Goal: Task Accomplishment & Management: Manage account settings

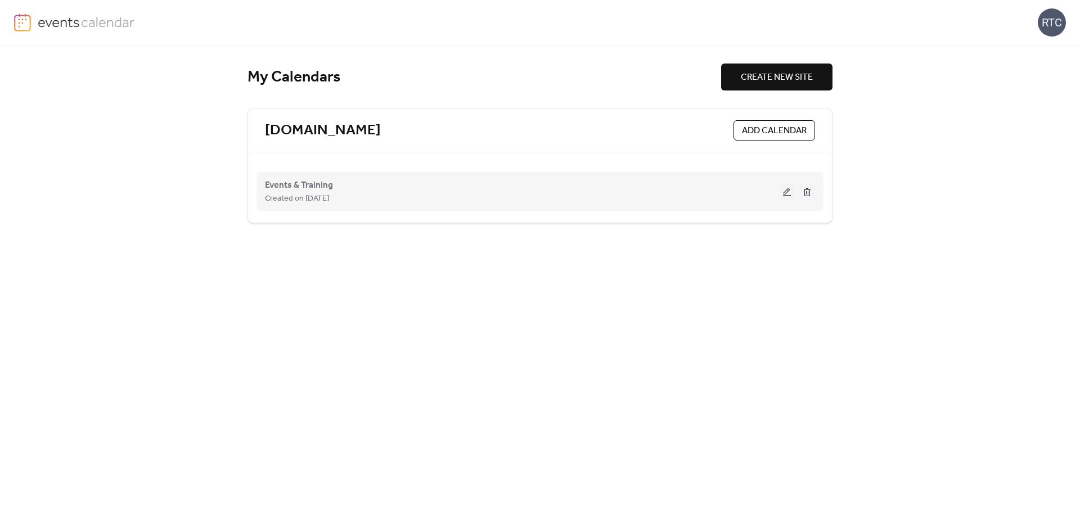
click at [778, 182] on div "Events & Training Created on [DATE]" at bounding box center [522, 191] width 514 height 27
click at [785, 193] on button at bounding box center [787, 191] width 16 height 17
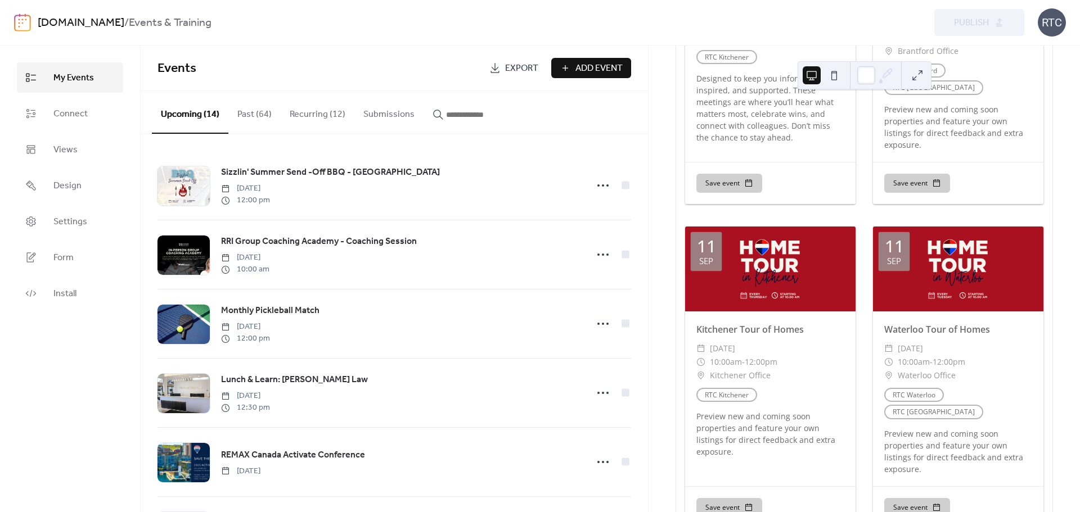
scroll to position [974, 0]
click at [321, 104] on button "Recurring (12)" at bounding box center [318, 112] width 74 height 42
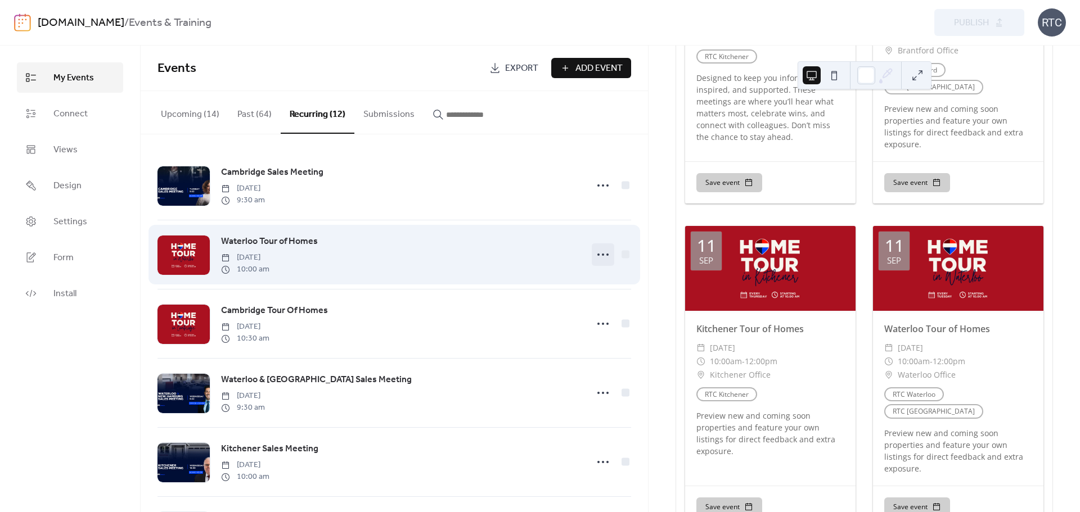
click at [594, 258] on icon at bounding box center [603, 255] width 18 height 18
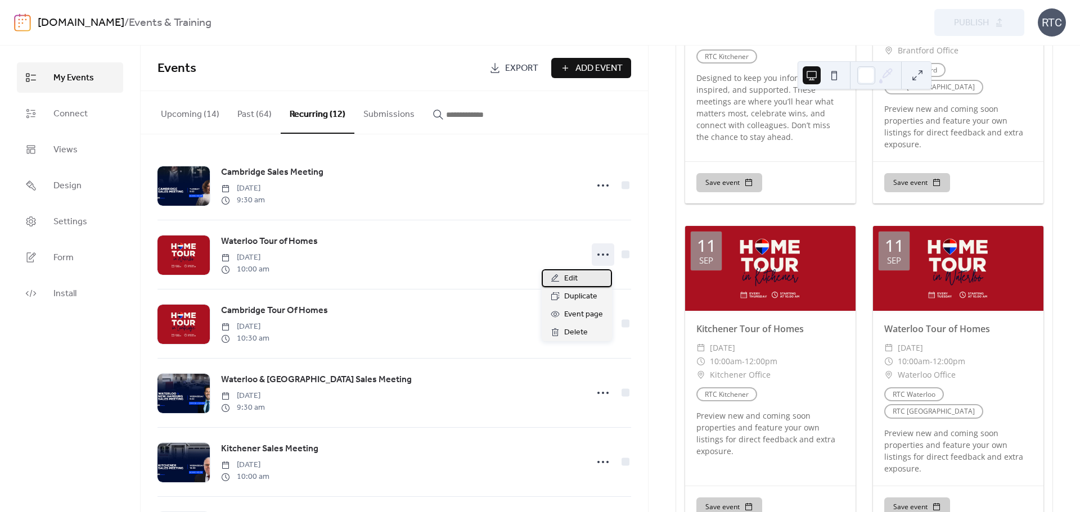
click at [571, 276] on span "Edit" at bounding box center [570, 278] width 13 height 13
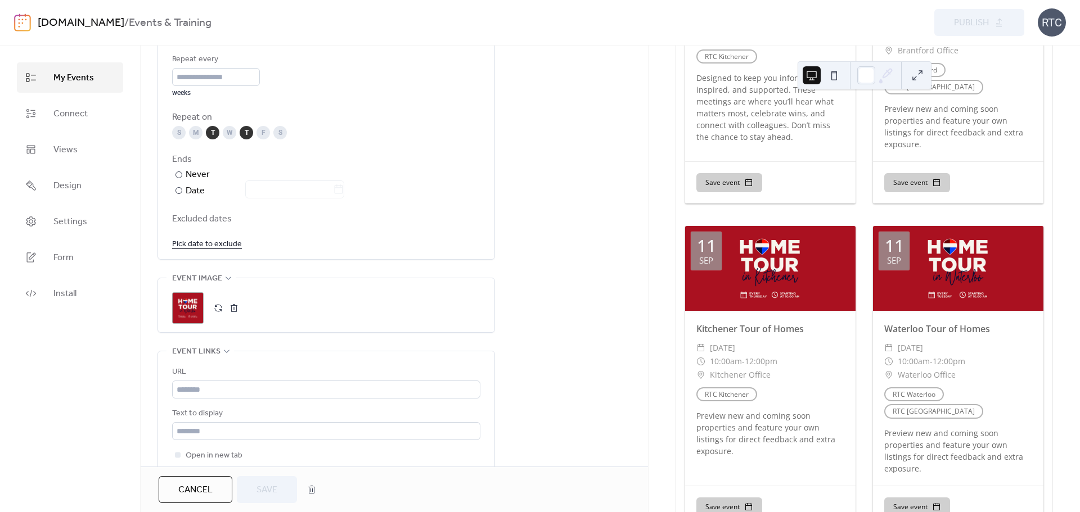
scroll to position [675, 0]
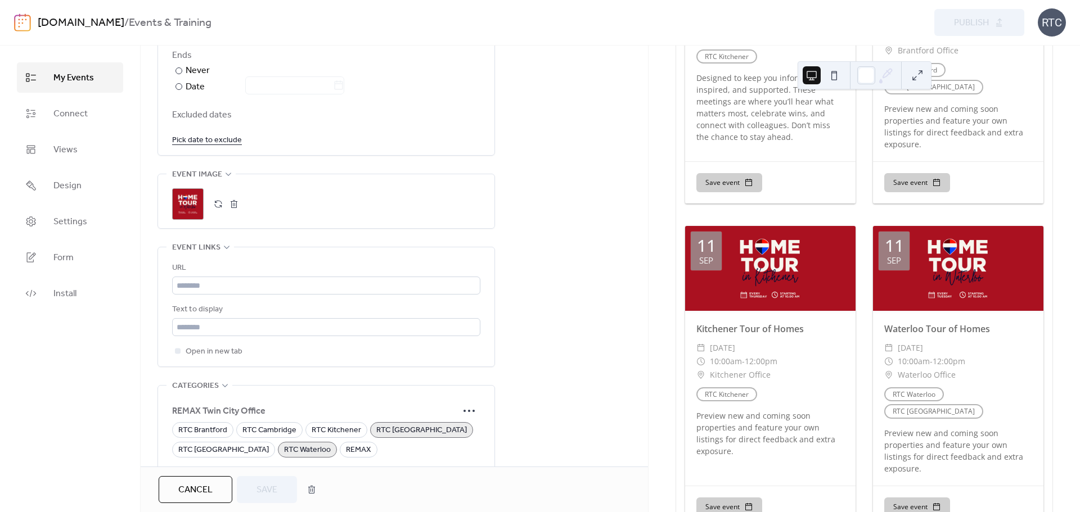
click at [190, 205] on div ";" at bounding box center [187, 203] width 31 height 31
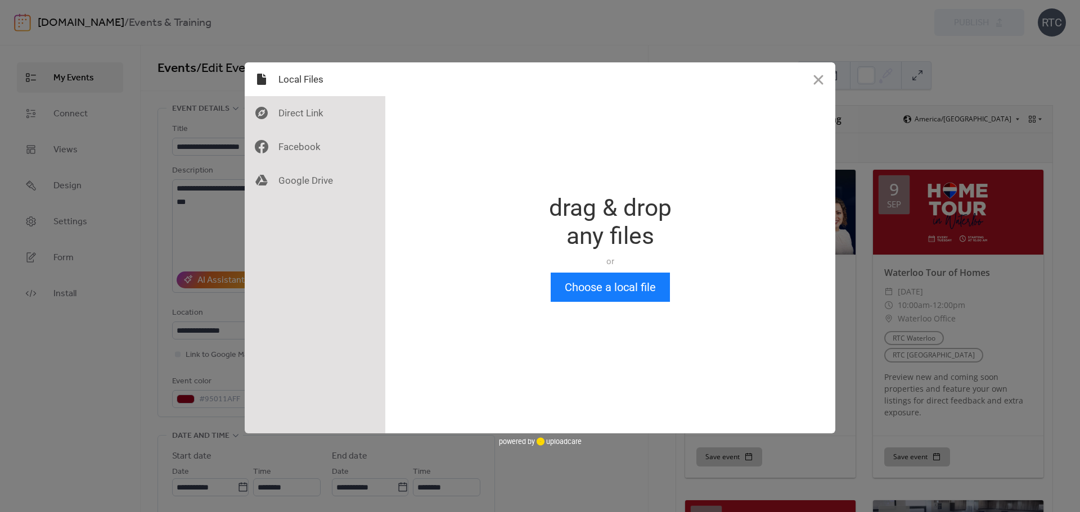
scroll to position [0, 0]
click at [591, 281] on button "Choose a local file" at bounding box center [610, 287] width 119 height 29
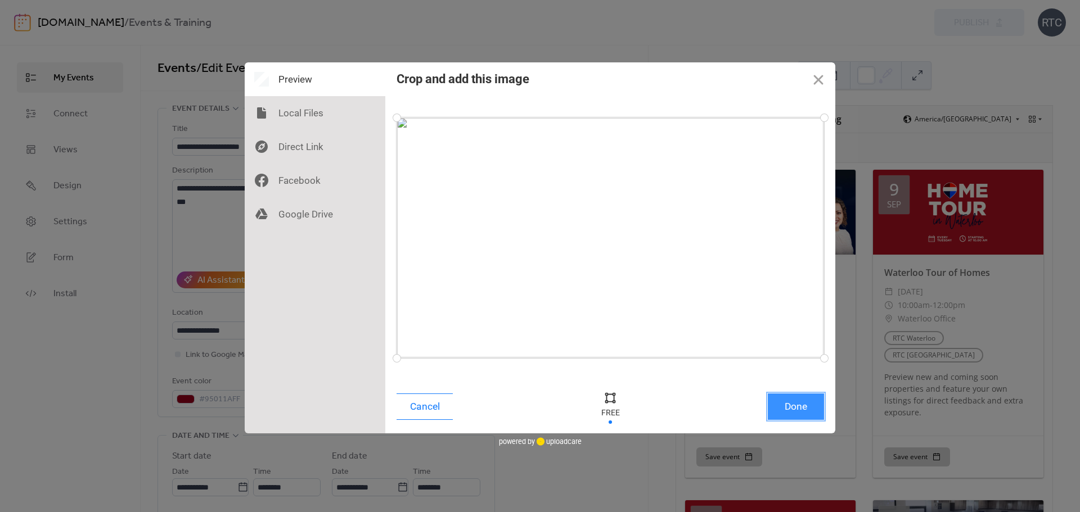
click at [785, 395] on button "Done" at bounding box center [796, 407] width 56 height 26
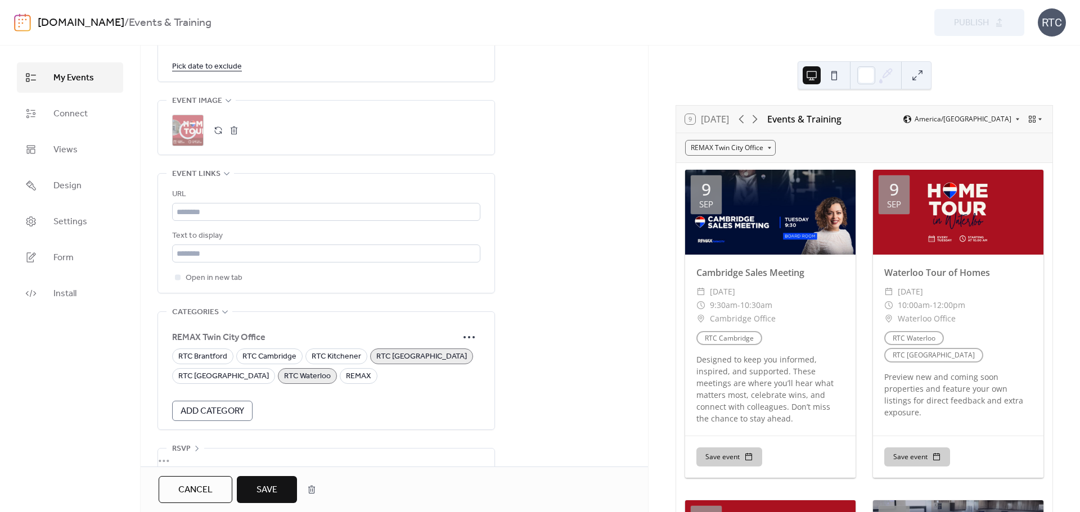
scroll to position [749, 0]
click at [762, 299] on span "10:30am" at bounding box center [756, 305] width 32 height 13
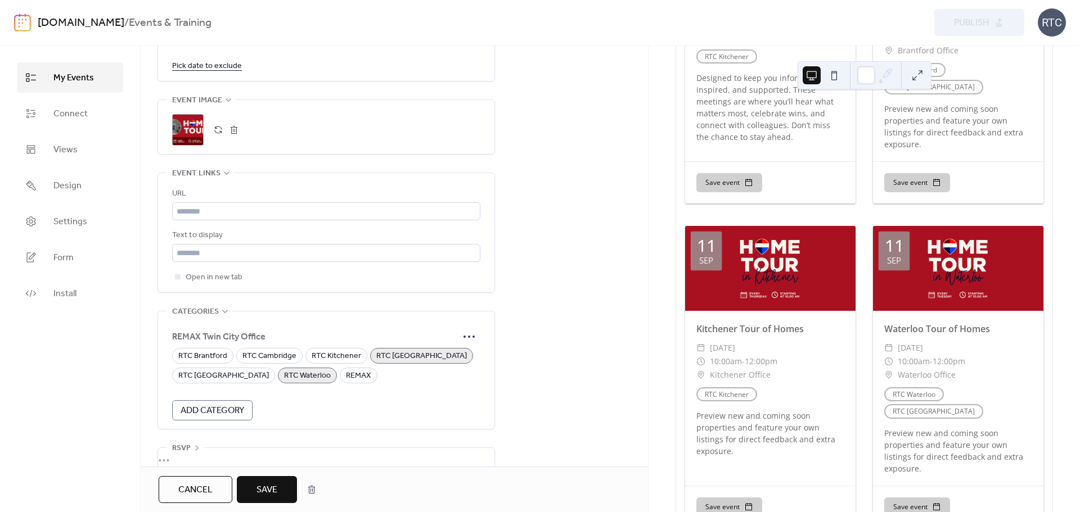
scroll to position [975, 0]
click at [272, 491] on span "Save" at bounding box center [266, 490] width 21 height 13
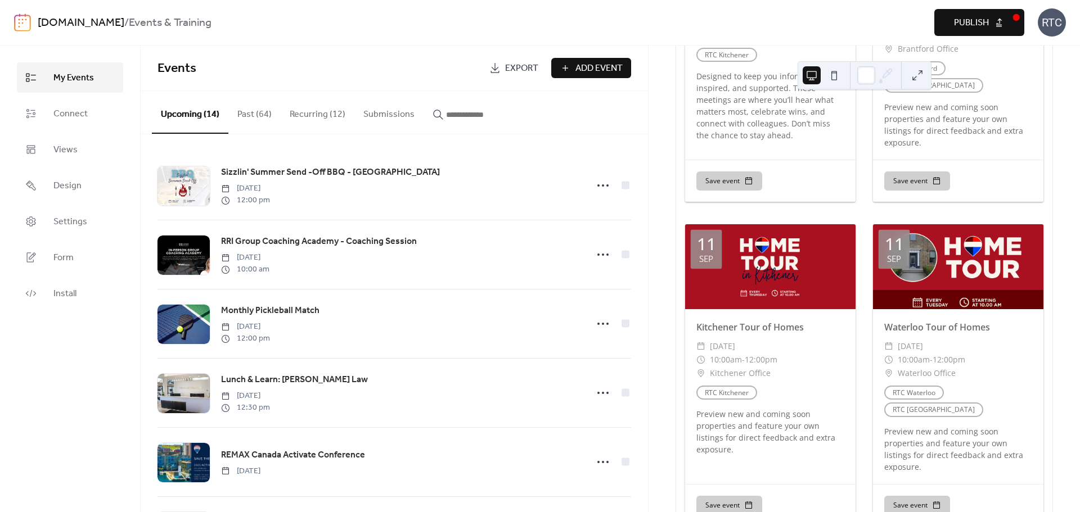
scroll to position [975, 0]
click at [319, 112] on button "Recurring (12)" at bounding box center [318, 112] width 74 height 42
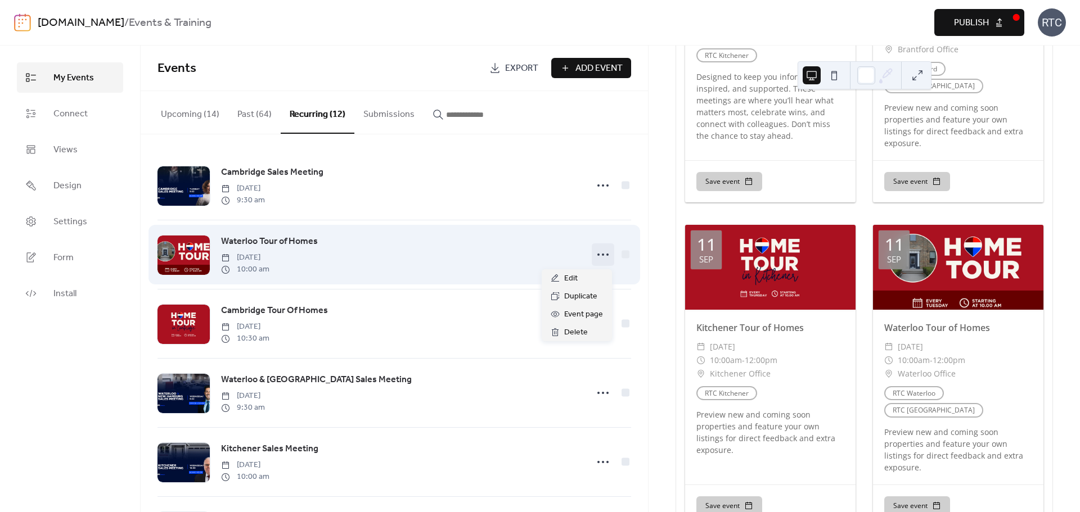
click at [605, 263] on icon at bounding box center [603, 255] width 18 height 18
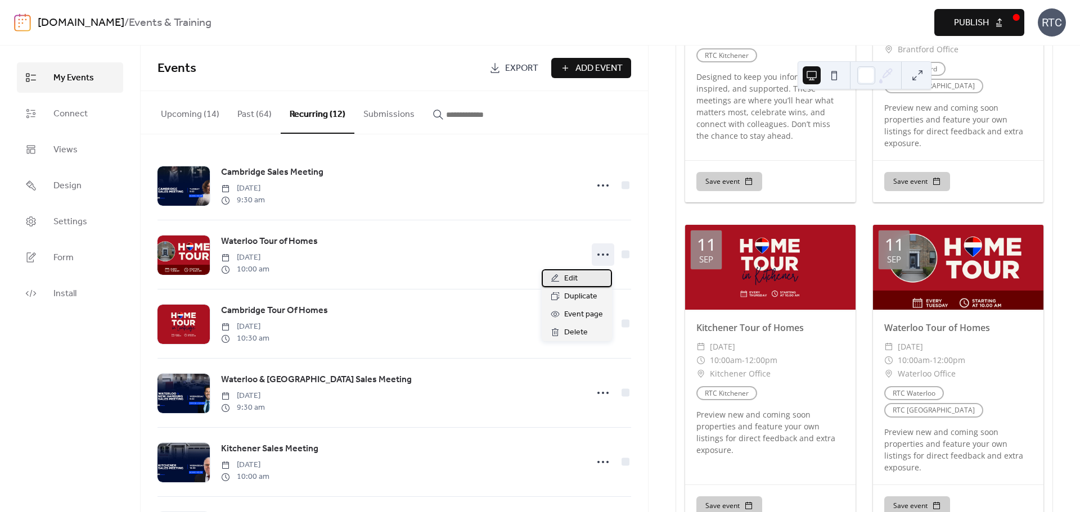
click at [571, 276] on span "Edit" at bounding box center [570, 278] width 13 height 13
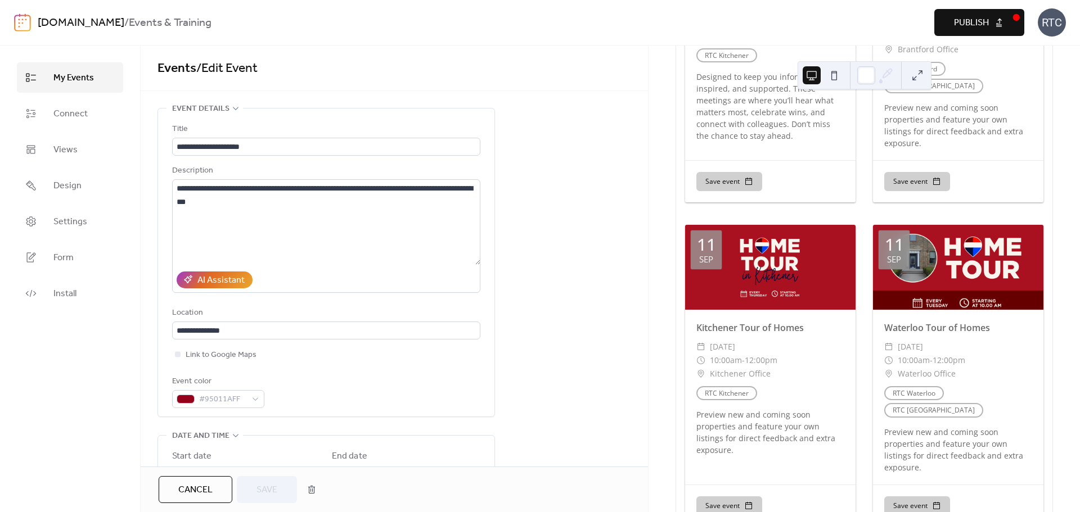
scroll to position [1, 0]
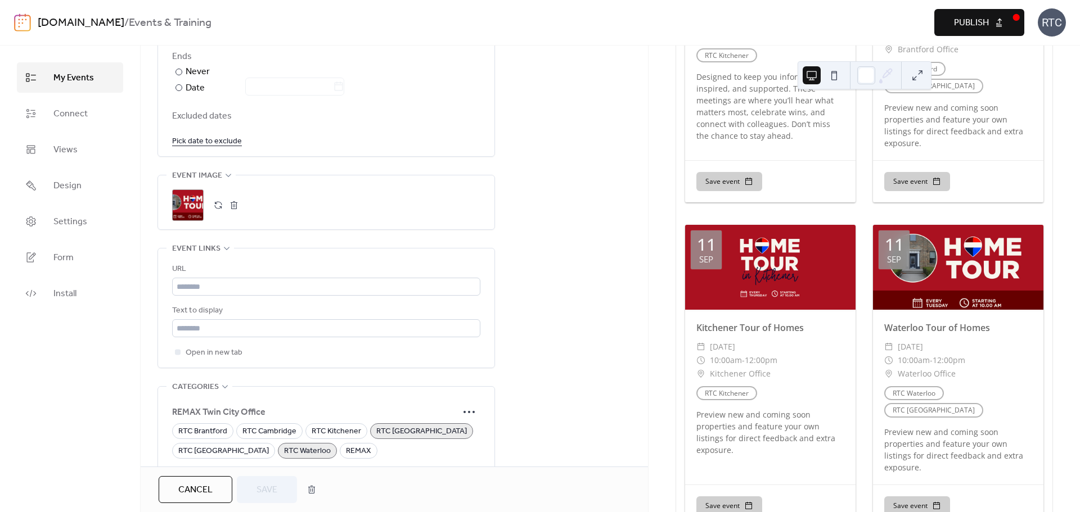
scroll to position [674, 0]
click at [234, 202] on button "button" at bounding box center [234, 205] width 16 height 16
click at [219, 205] on button "button" at bounding box center [218, 205] width 16 height 16
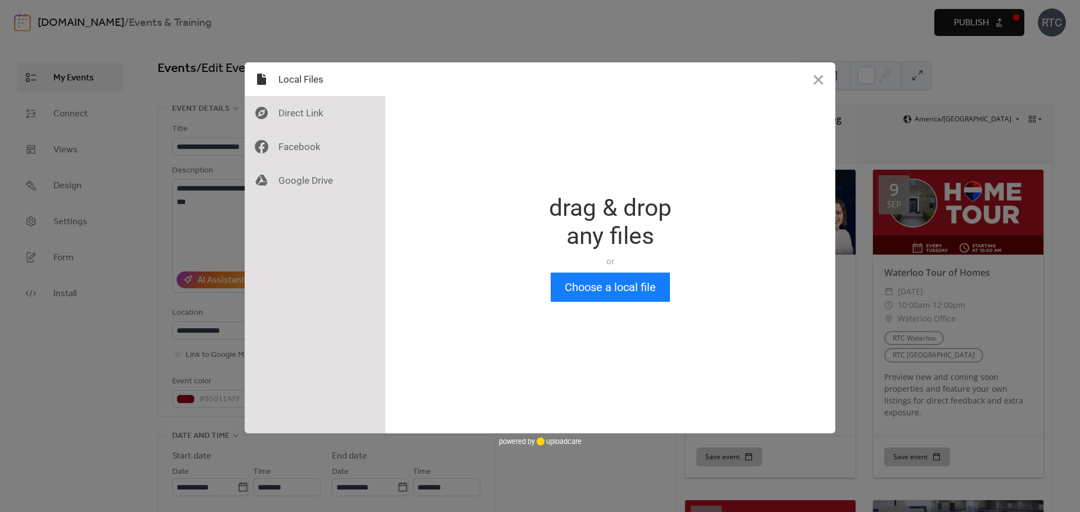
scroll to position [0, 0]
drag, startPoint x: 571, startPoint y: 254, endPoint x: 620, endPoint y: 298, distance: 66.5
click at [595, 281] on div "Drop a file here drag & drop any files or Upload files from your computer Choos…" at bounding box center [610, 247] width 450 height 371
click at [620, 298] on button "Choose a local file" at bounding box center [610, 287] width 119 height 29
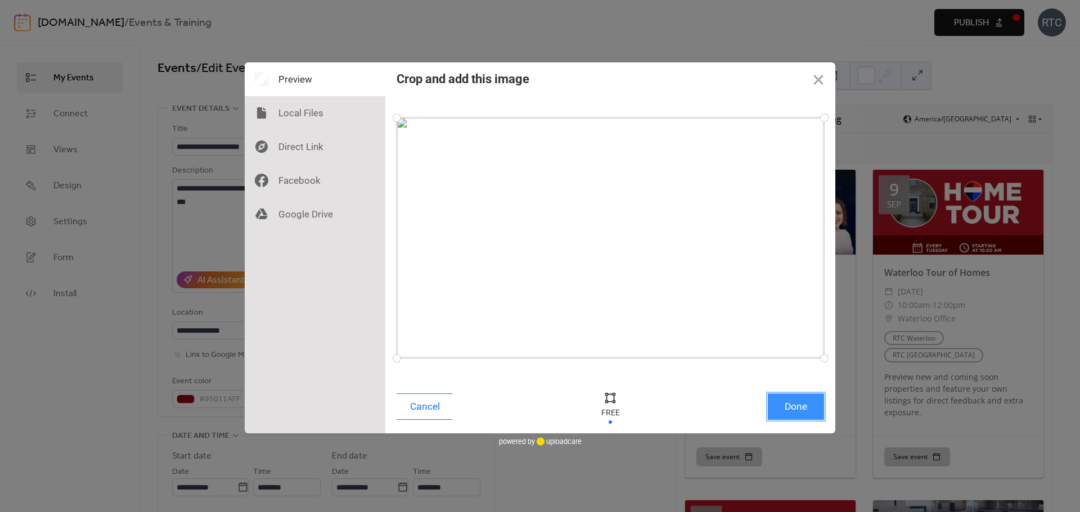
click at [791, 400] on button "Done" at bounding box center [796, 407] width 56 height 26
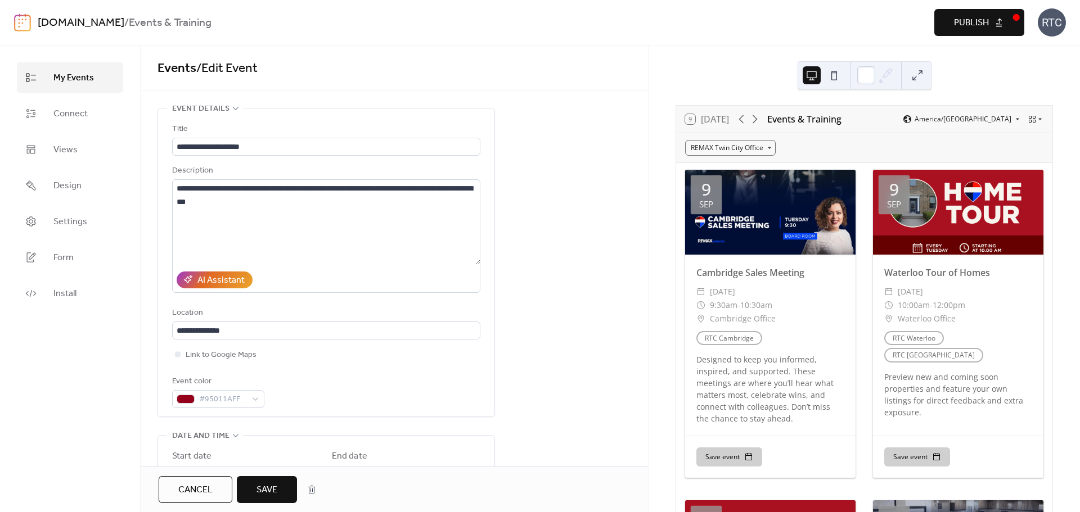
scroll to position [623, 0]
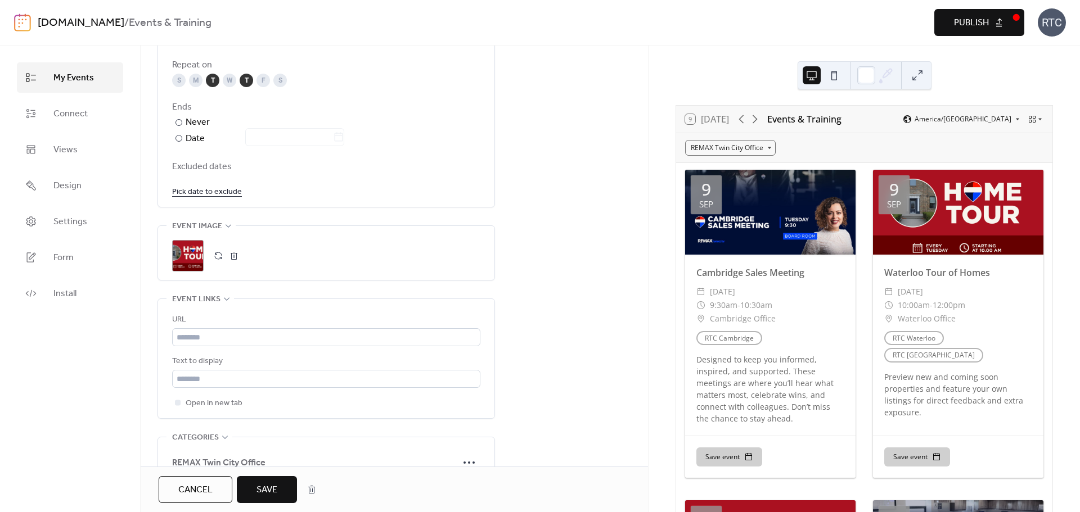
click at [269, 491] on span "Save" at bounding box center [266, 490] width 21 height 13
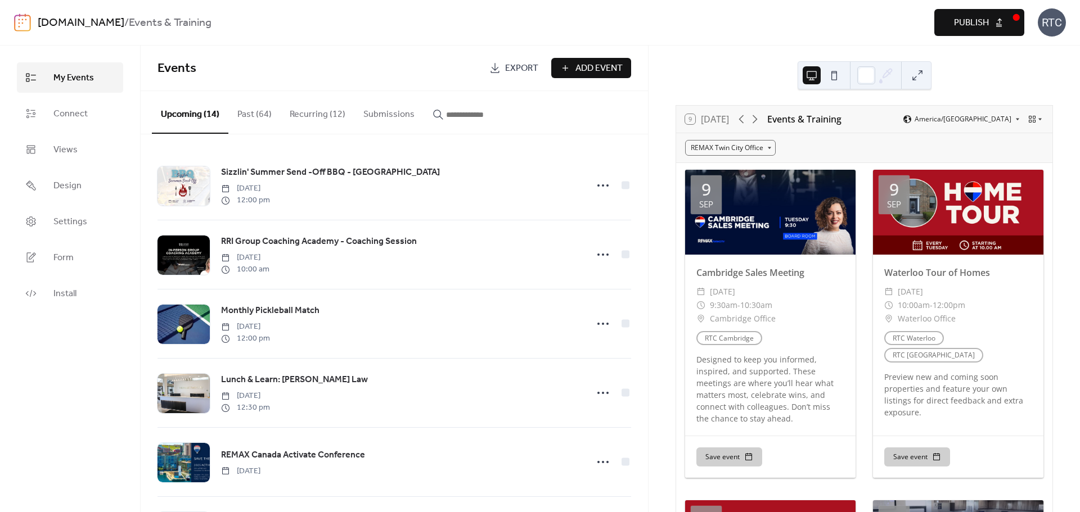
drag, startPoint x: 309, startPoint y: 105, endPoint x: 307, endPoint y: 122, distance: 17.5
click at [309, 105] on button "Recurring (12)" at bounding box center [318, 112] width 74 height 42
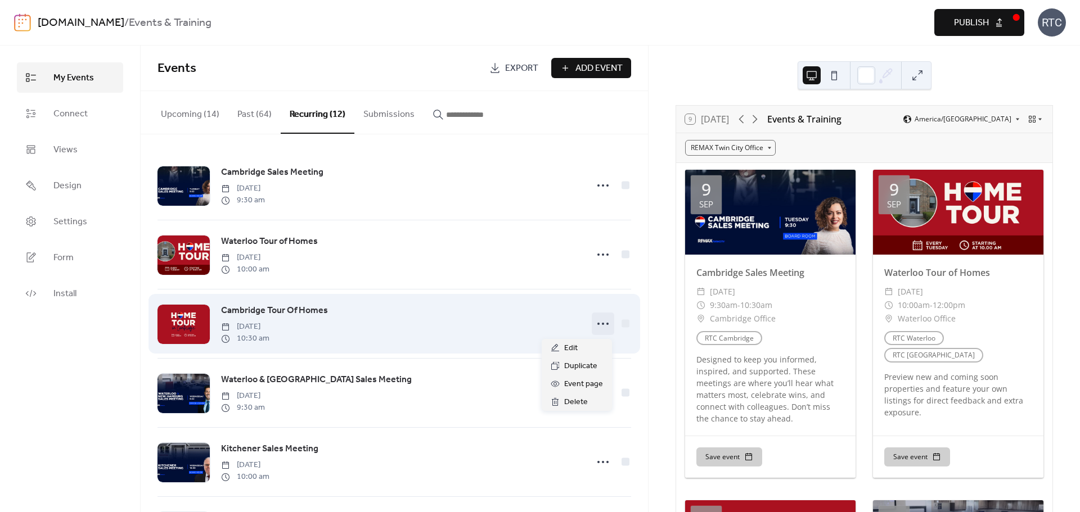
click at [603, 328] on icon at bounding box center [603, 324] width 18 height 18
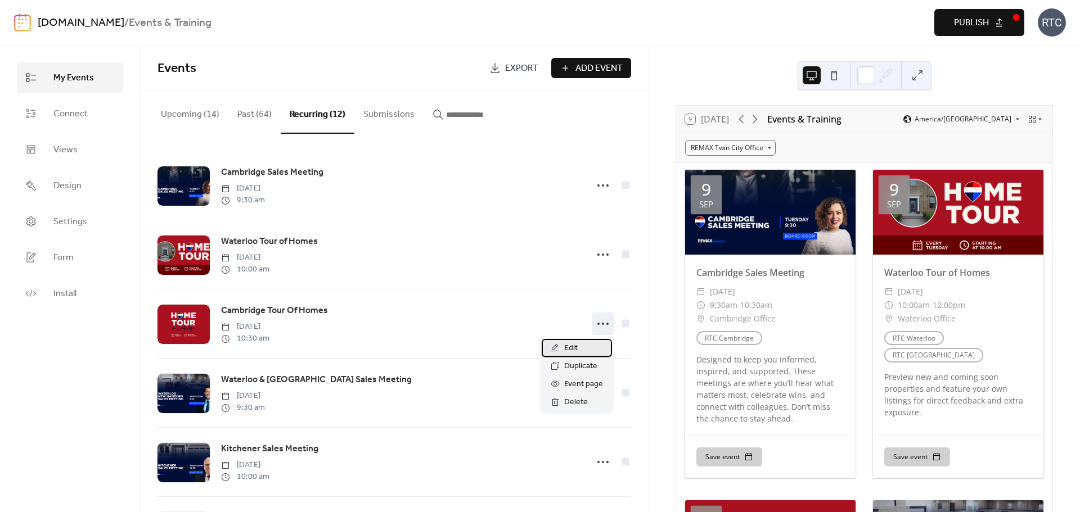
click at [573, 344] on span "Edit" at bounding box center [570, 348] width 13 height 13
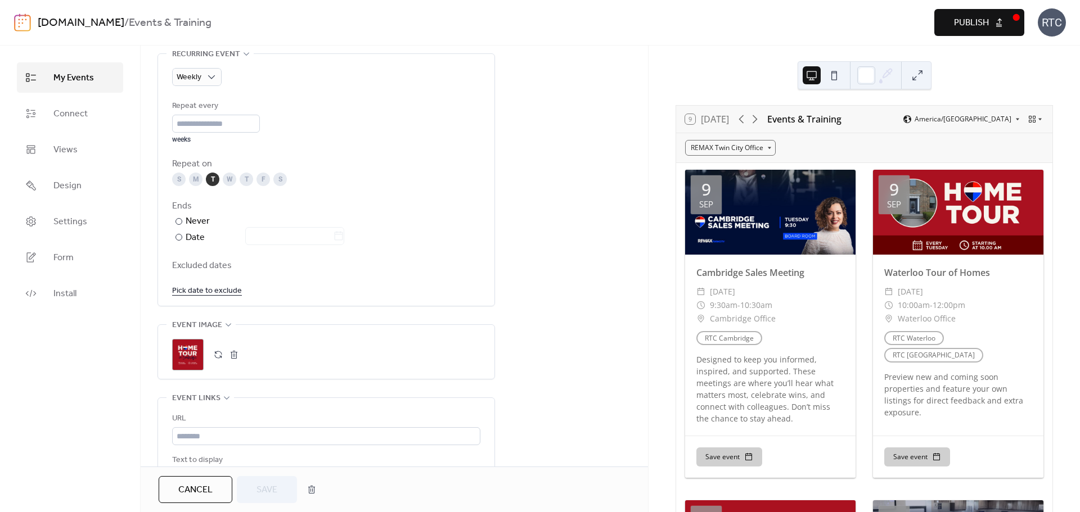
scroll to position [525, 0]
click at [236, 359] on button "button" at bounding box center [234, 354] width 16 height 16
click at [216, 356] on button "button" at bounding box center [218, 354] width 16 height 16
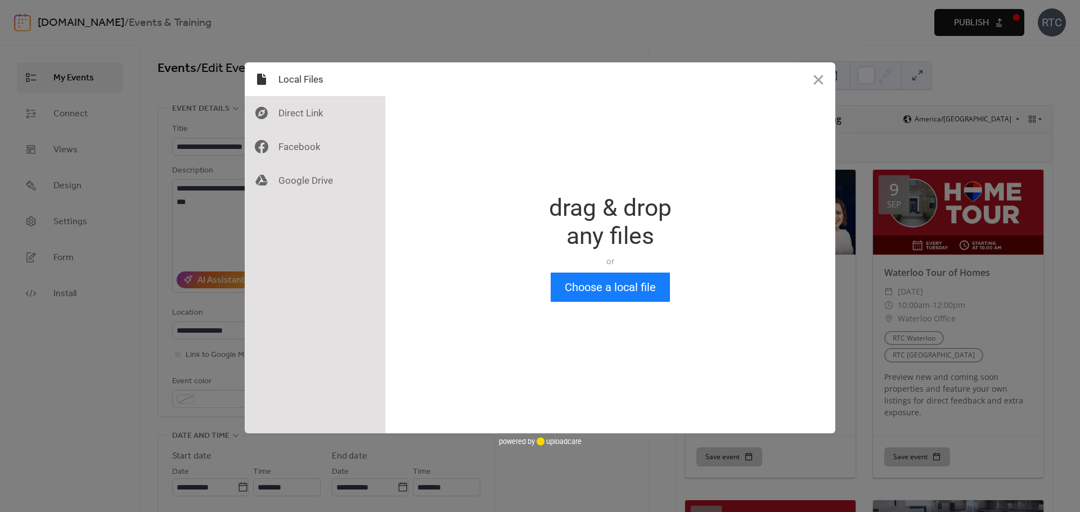
scroll to position [0, 0]
click at [591, 275] on button "Choose a local file" at bounding box center [610, 287] width 119 height 29
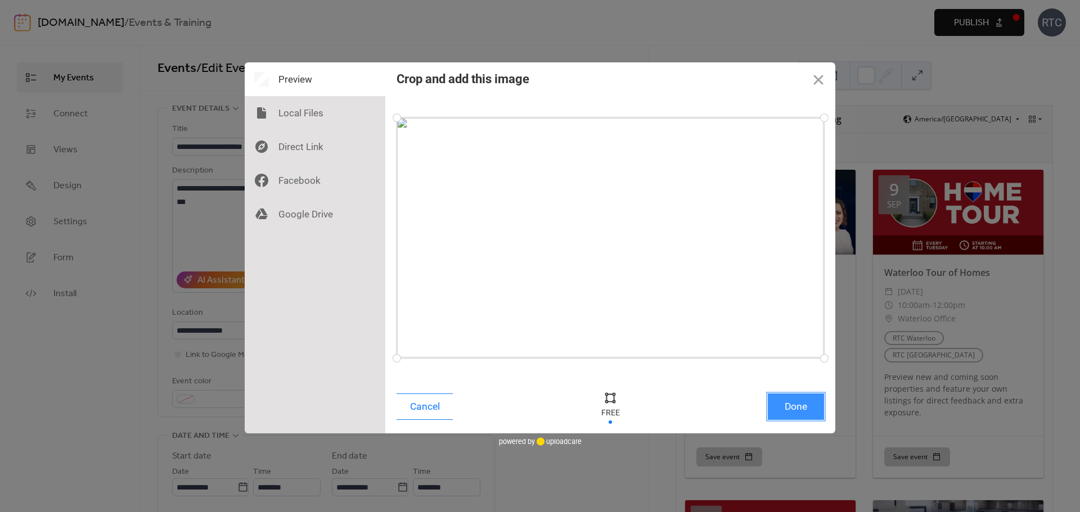
click at [790, 401] on button "Done" at bounding box center [796, 407] width 56 height 26
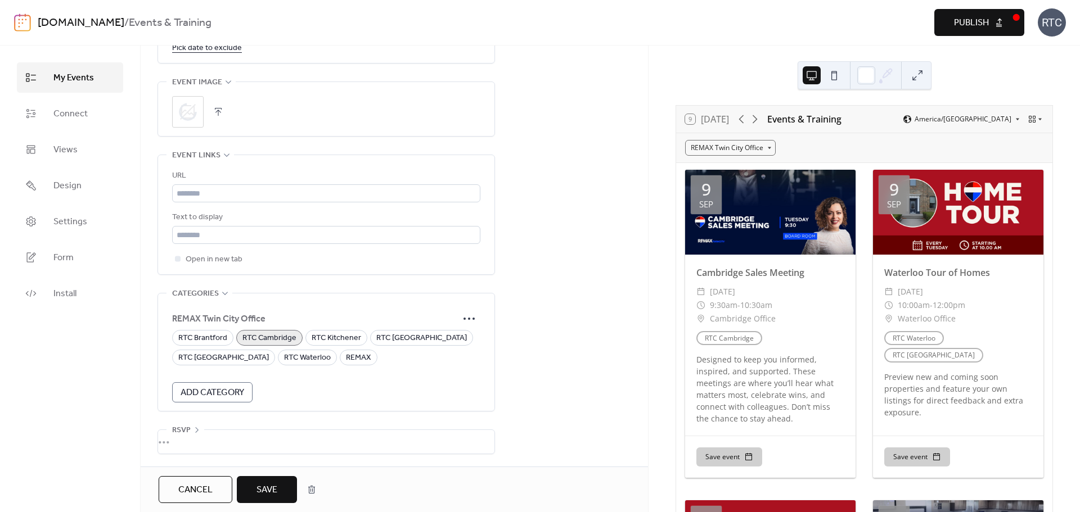
scroll to position [769, 0]
click at [273, 496] on span "Save" at bounding box center [266, 490] width 21 height 13
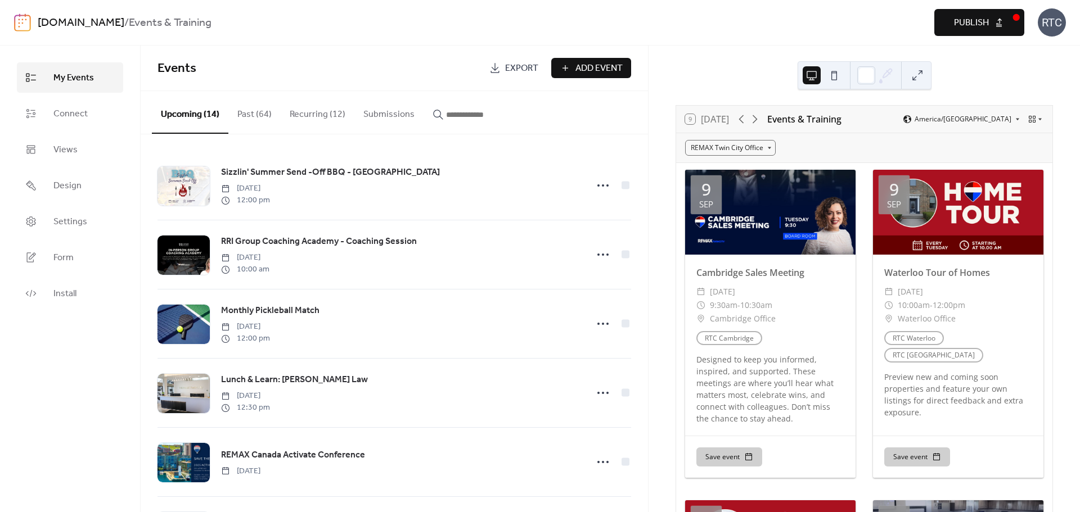
click at [326, 111] on button "Recurring (12)" at bounding box center [318, 112] width 74 height 42
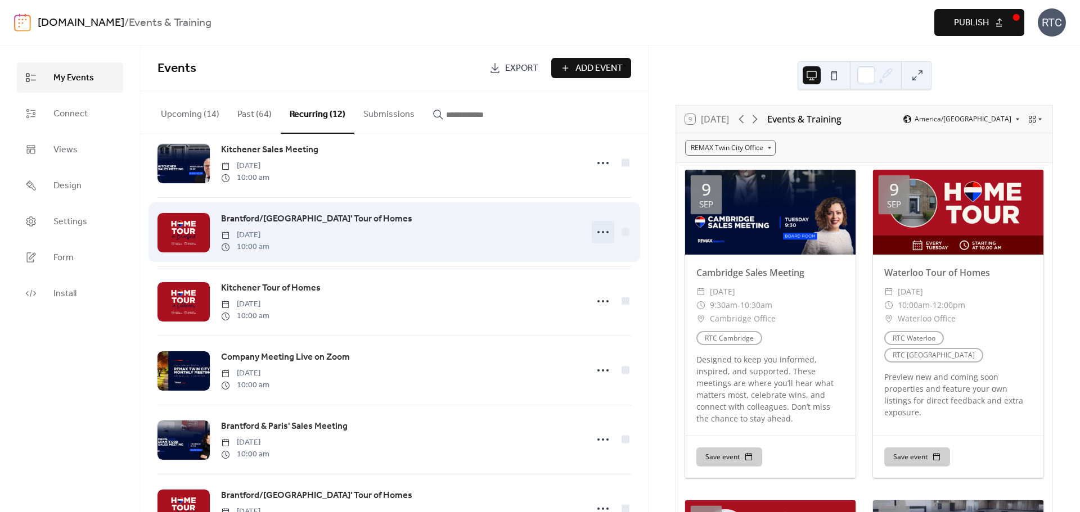
scroll to position [300, 0]
click at [608, 238] on icon at bounding box center [603, 232] width 18 height 18
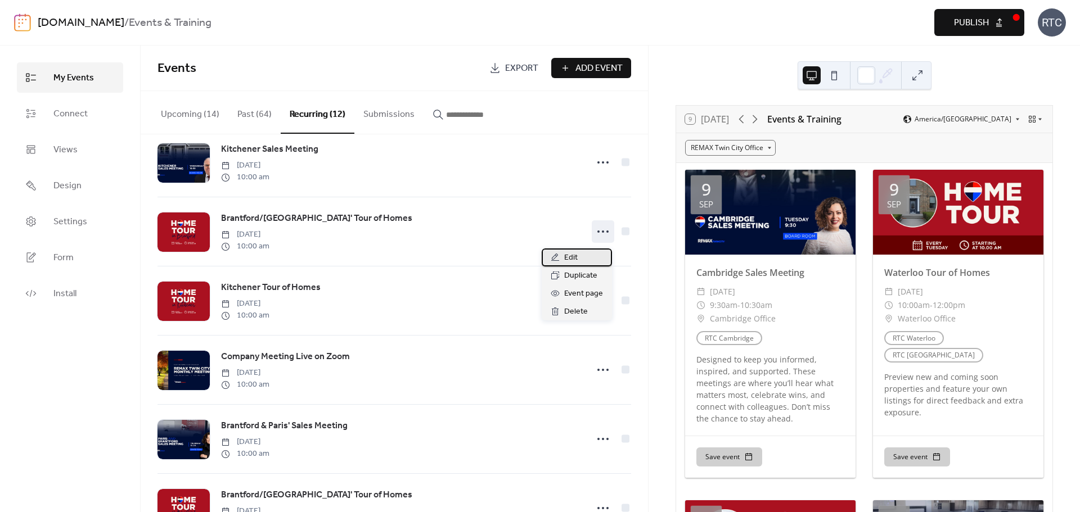
click at [572, 255] on span "Edit" at bounding box center [570, 257] width 13 height 13
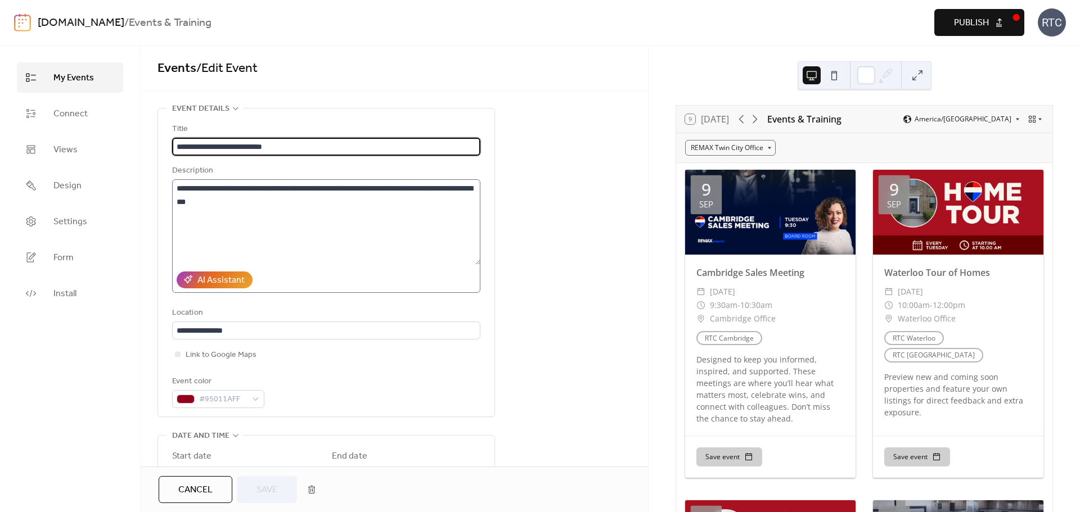
type input "**********"
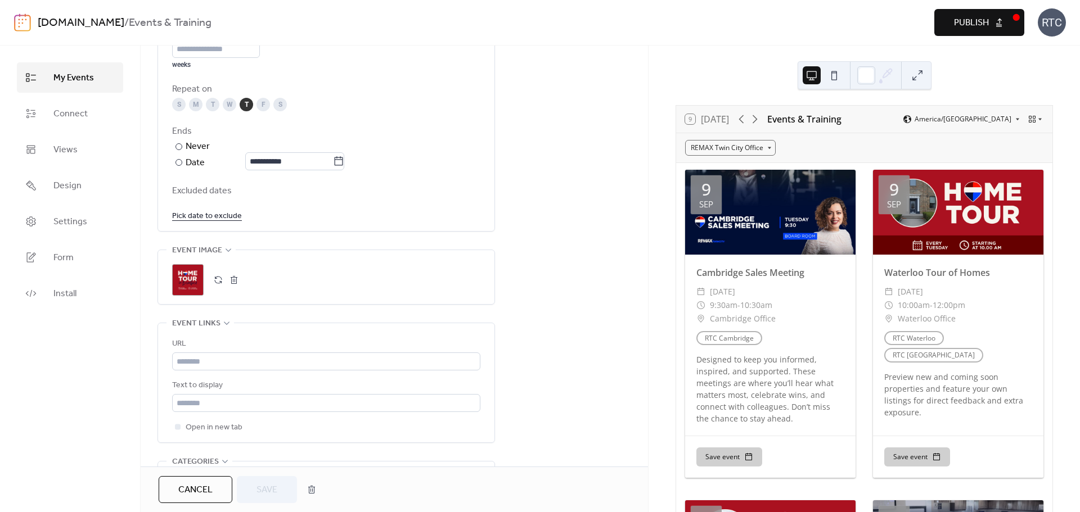
scroll to position [600, 0]
click at [220, 281] on button "button" at bounding box center [218, 280] width 16 height 16
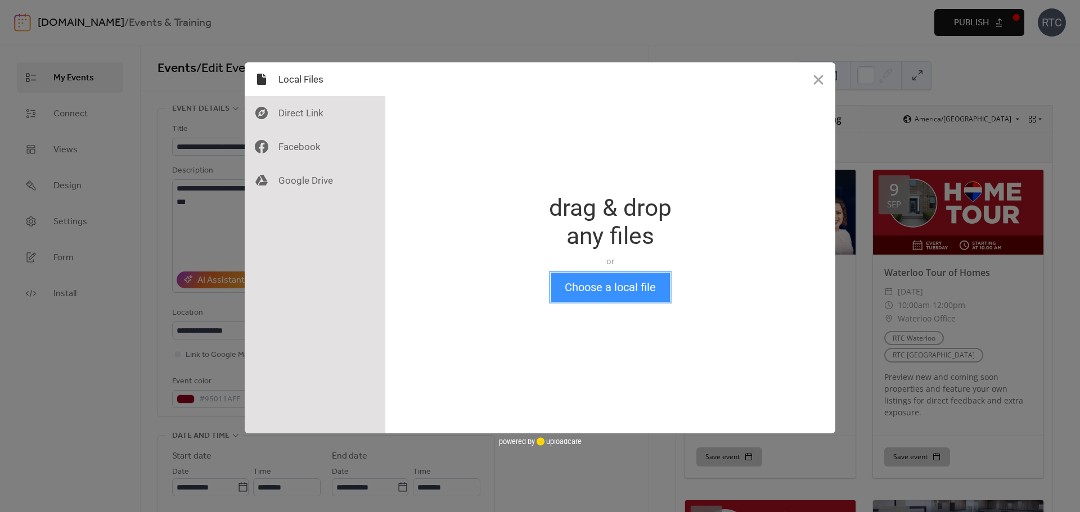
click at [587, 295] on button "Choose a local file" at bounding box center [610, 287] width 119 height 29
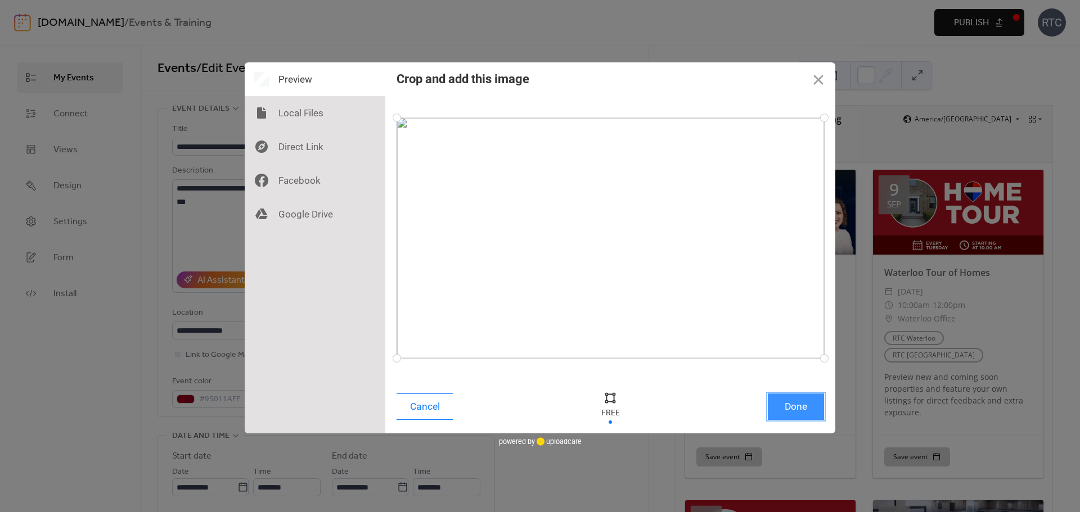
click at [804, 415] on button "Done" at bounding box center [796, 407] width 56 height 26
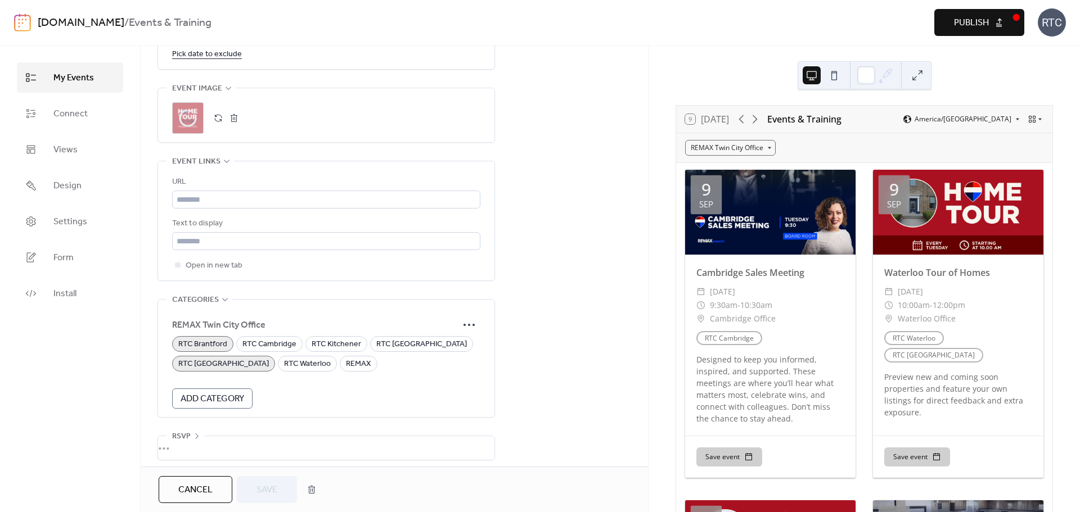
scroll to position [769, 0]
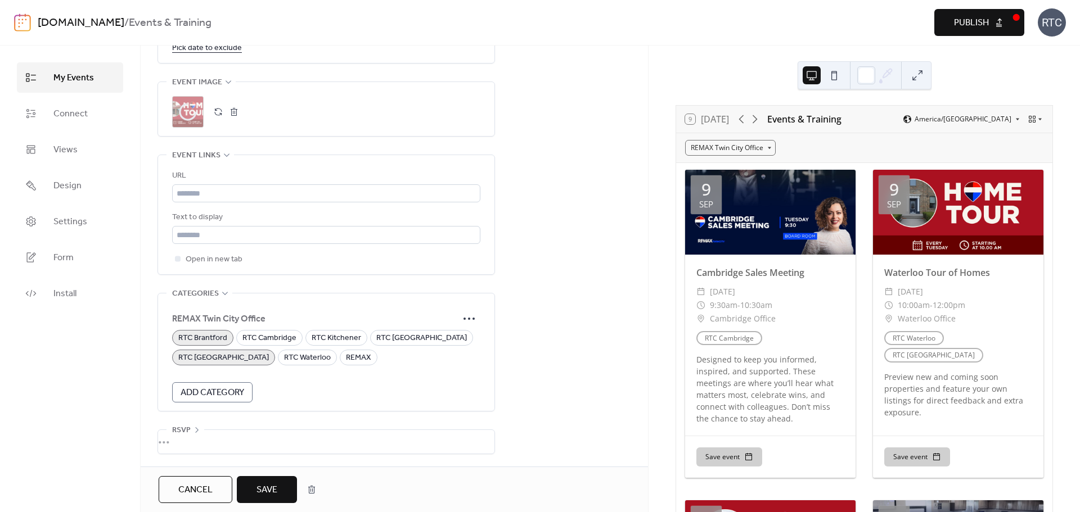
click at [272, 495] on span "Save" at bounding box center [266, 490] width 21 height 13
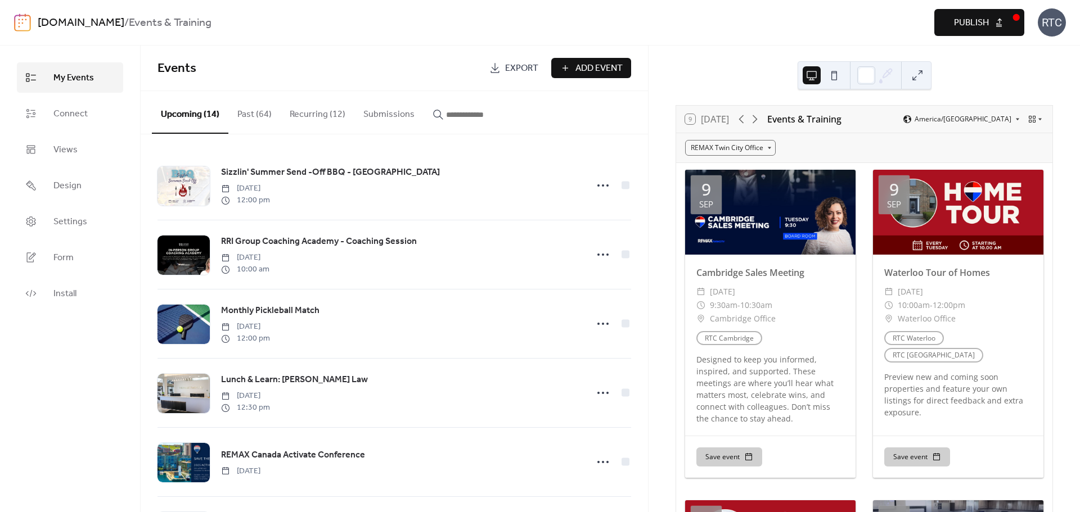
click at [333, 117] on button "Recurring (12)" at bounding box center [318, 112] width 74 height 42
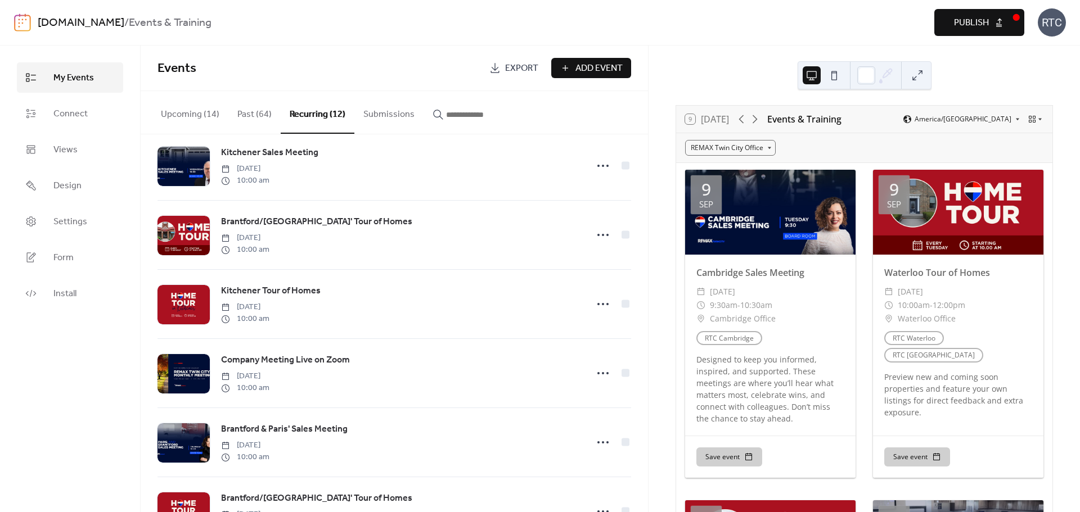
scroll to position [300, 0]
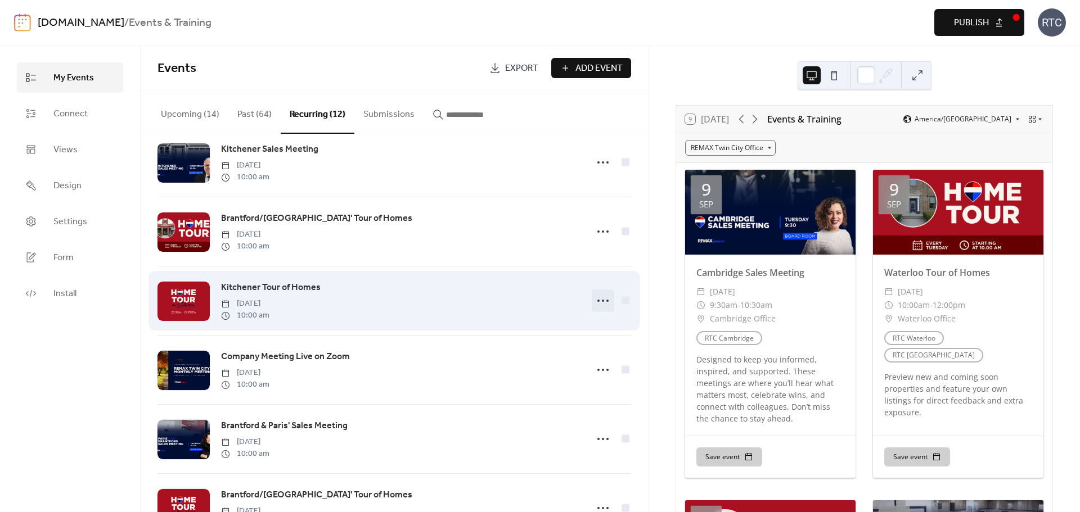
click at [597, 308] on icon at bounding box center [603, 301] width 18 height 18
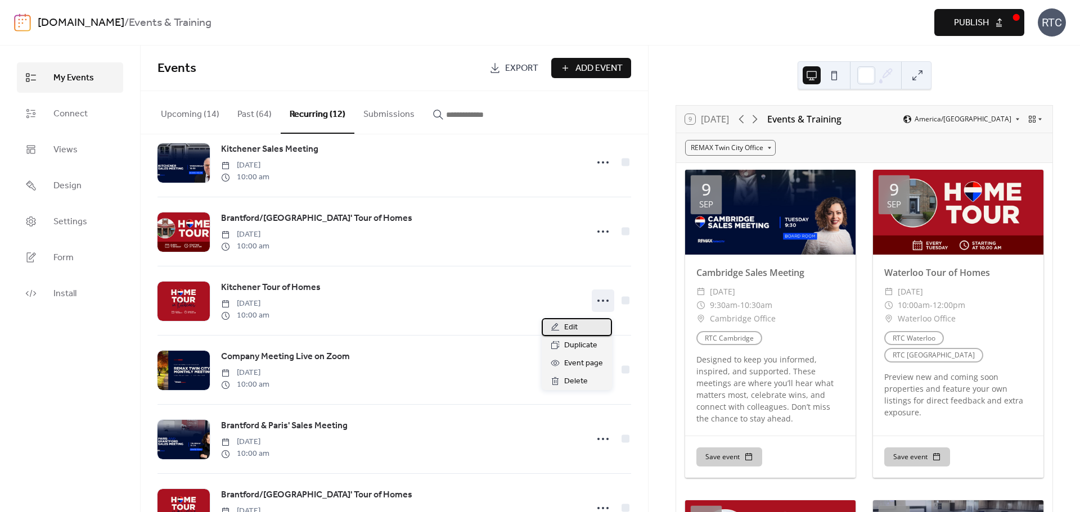
click at [578, 326] on div "Edit" at bounding box center [577, 327] width 70 height 18
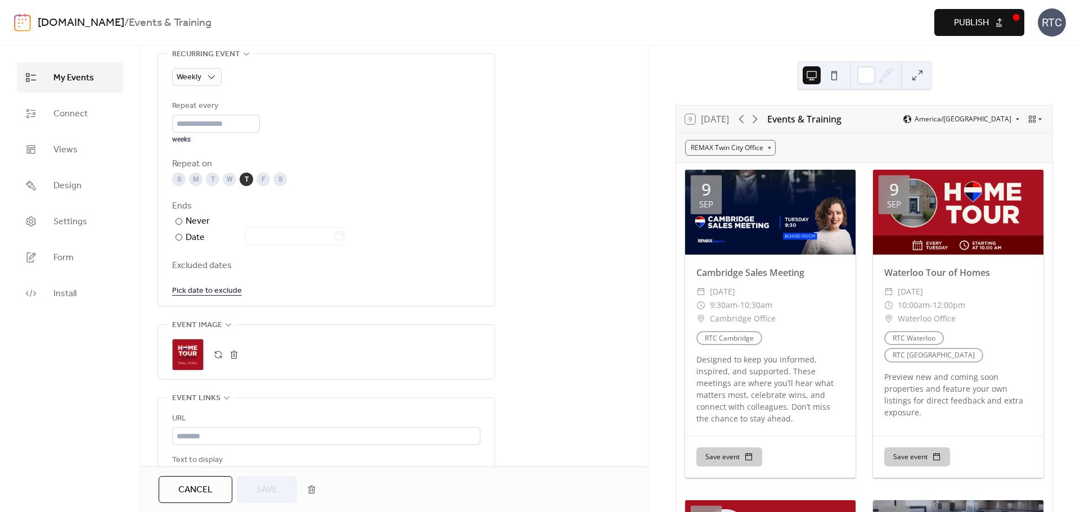
scroll to position [525, 0]
click at [217, 344] on div ";" at bounding box center [326, 354] width 308 height 31
click at [215, 358] on button "button" at bounding box center [218, 354] width 16 height 16
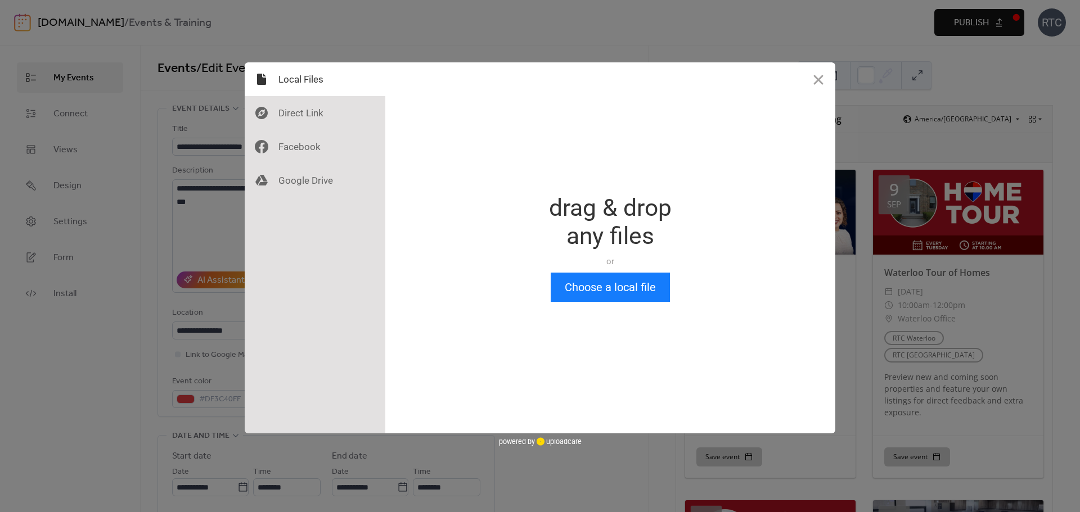
scroll to position [0, 0]
click at [598, 284] on button "Choose a local file" at bounding box center [610, 287] width 119 height 29
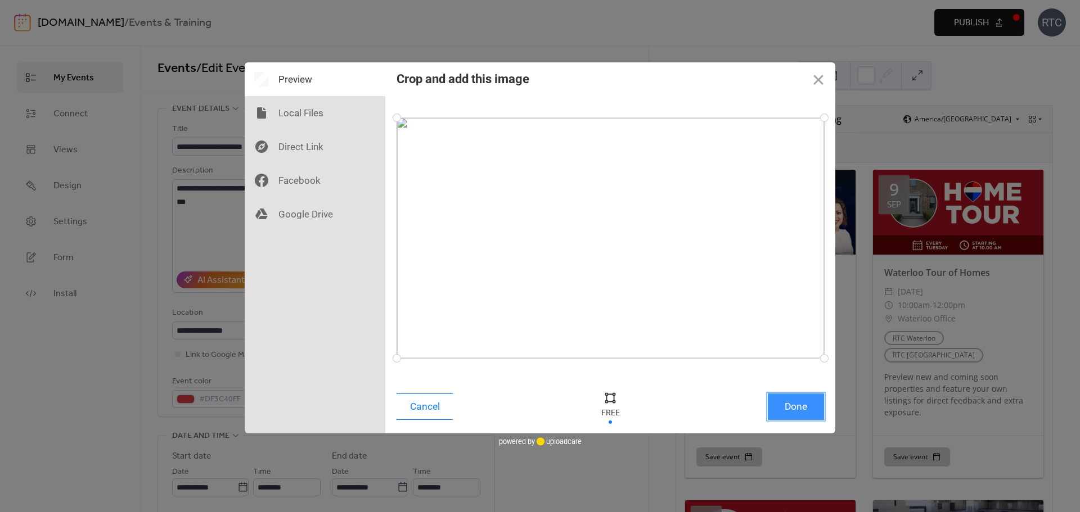
click at [805, 396] on button "Done" at bounding box center [796, 407] width 56 height 26
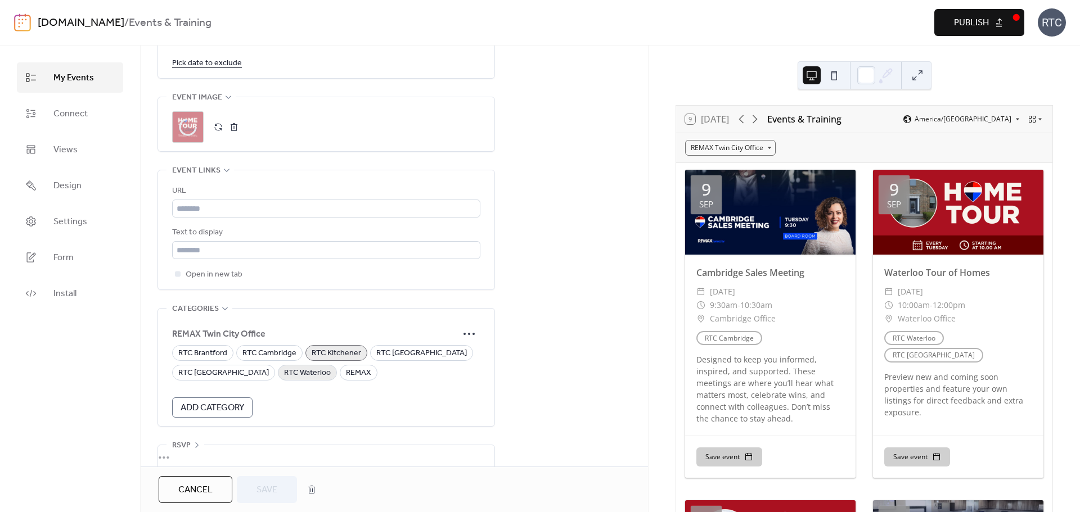
scroll to position [769, 0]
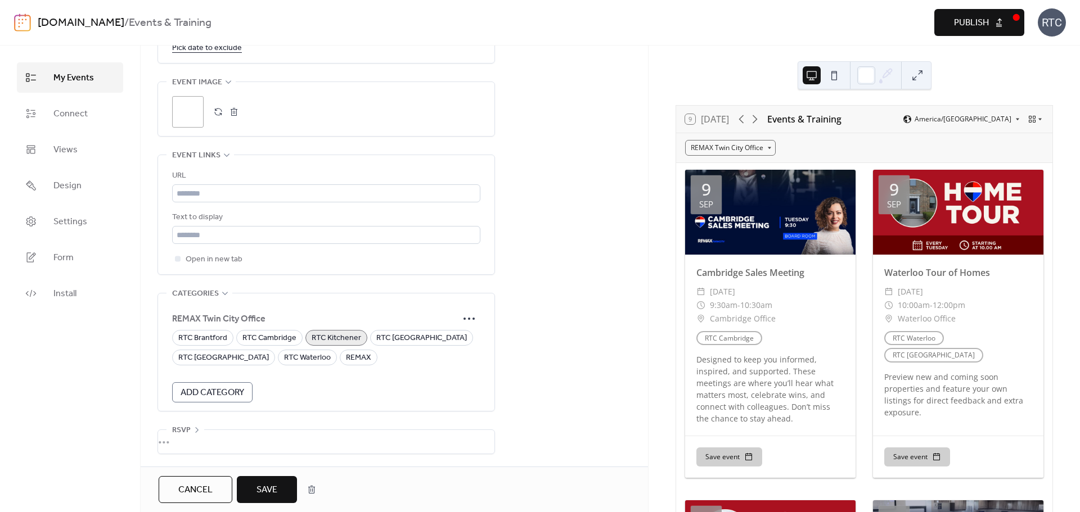
click at [268, 493] on span "Save" at bounding box center [266, 490] width 21 height 13
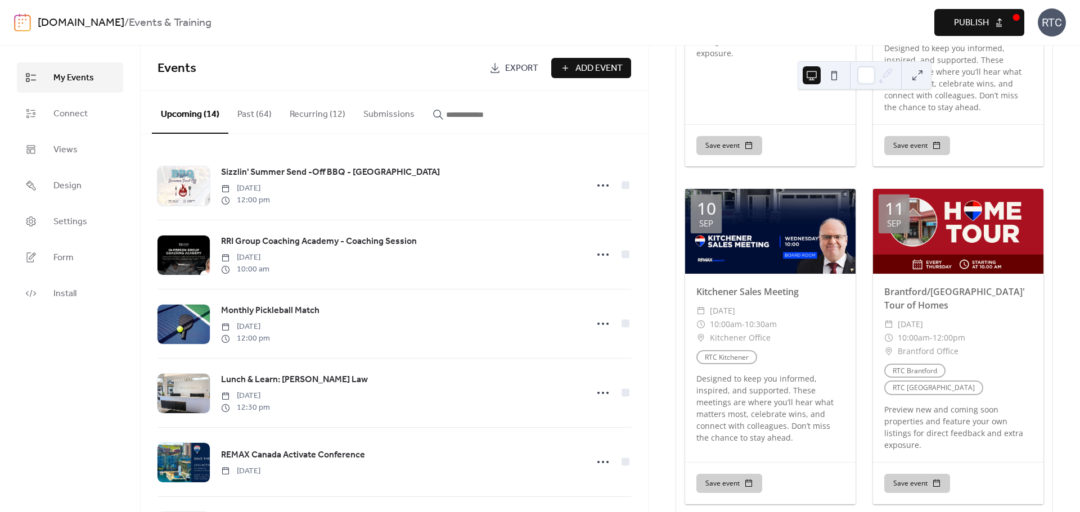
scroll to position [675, 0]
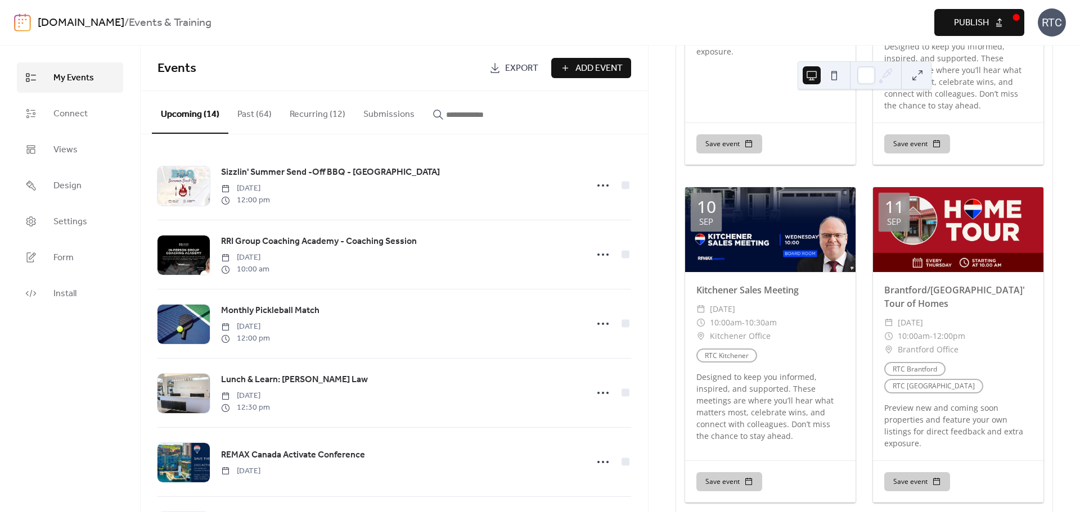
click at [320, 112] on button "Recurring (12)" at bounding box center [318, 112] width 74 height 42
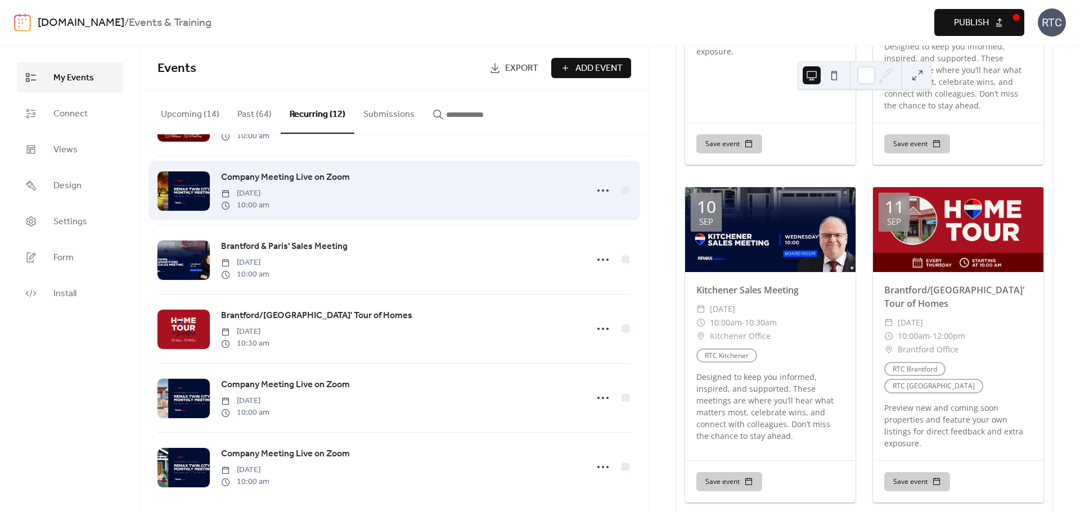
scroll to position [492, 0]
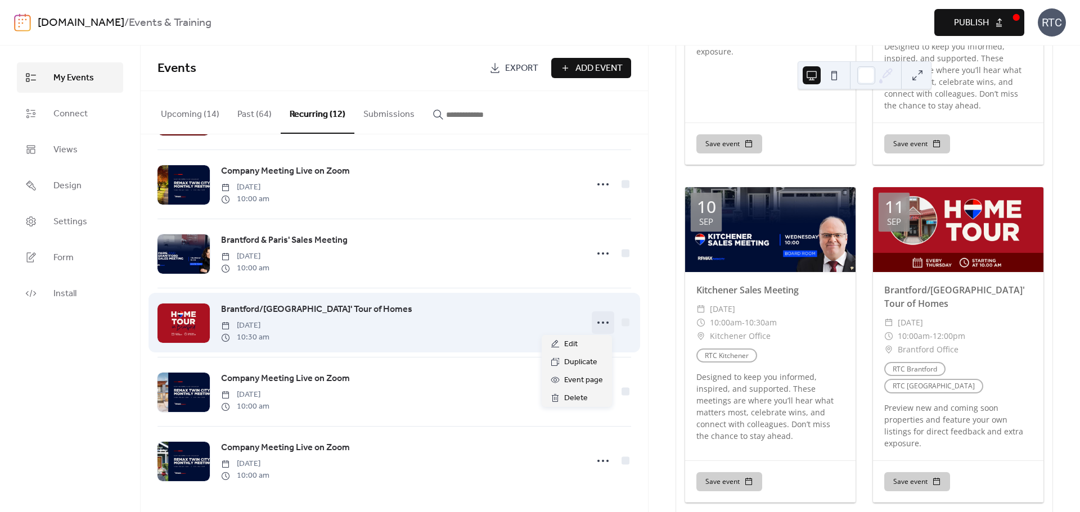
click at [606, 322] on icon at bounding box center [603, 323] width 18 height 18
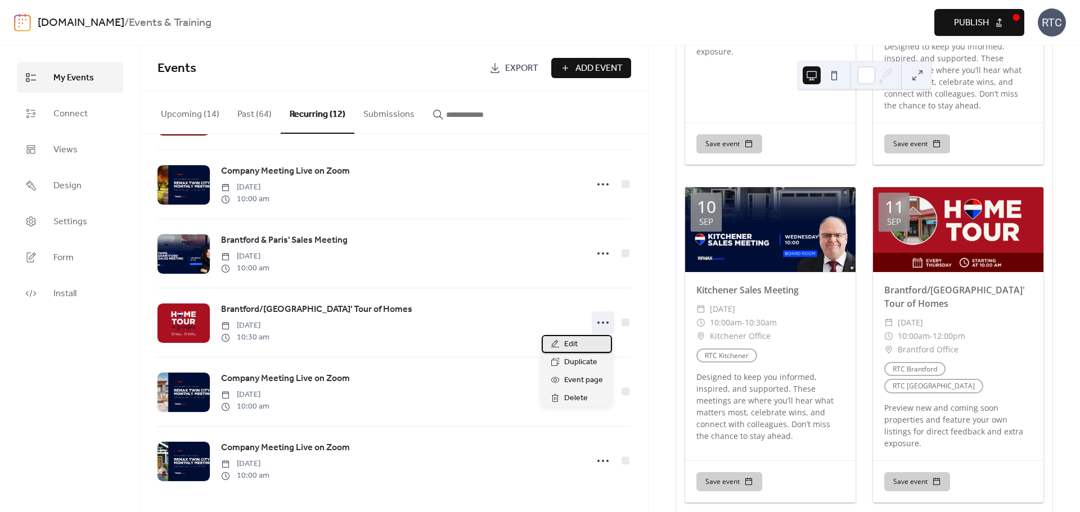
click at [580, 337] on div "Edit" at bounding box center [577, 344] width 70 height 18
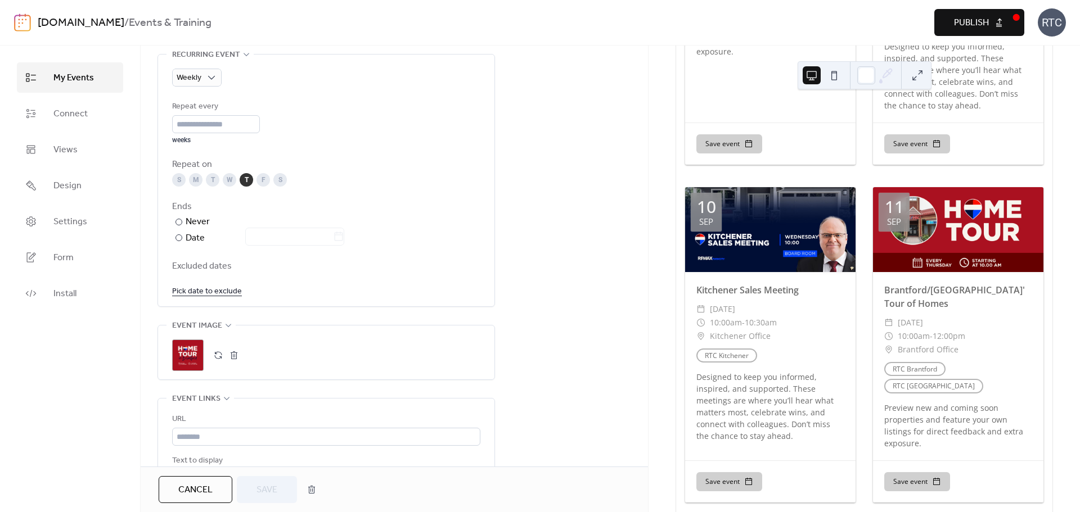
scroll to position [525, 0]
click at [220, 350] on button "button" at bounding box center [218, 354] width 16 height 16
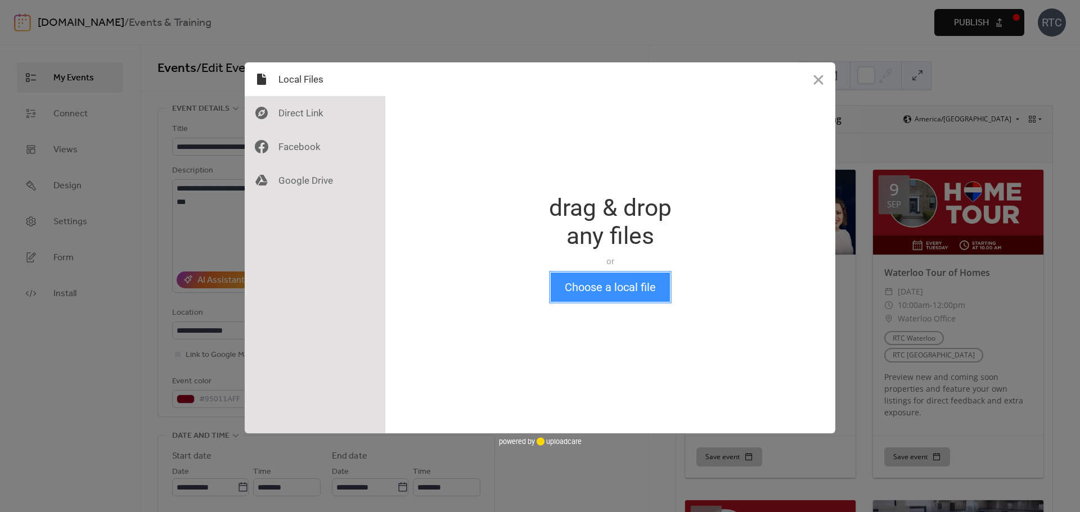
click at [620, 282] on button "Choose a local file" at bounding box center [610, 287] width 119 height 29
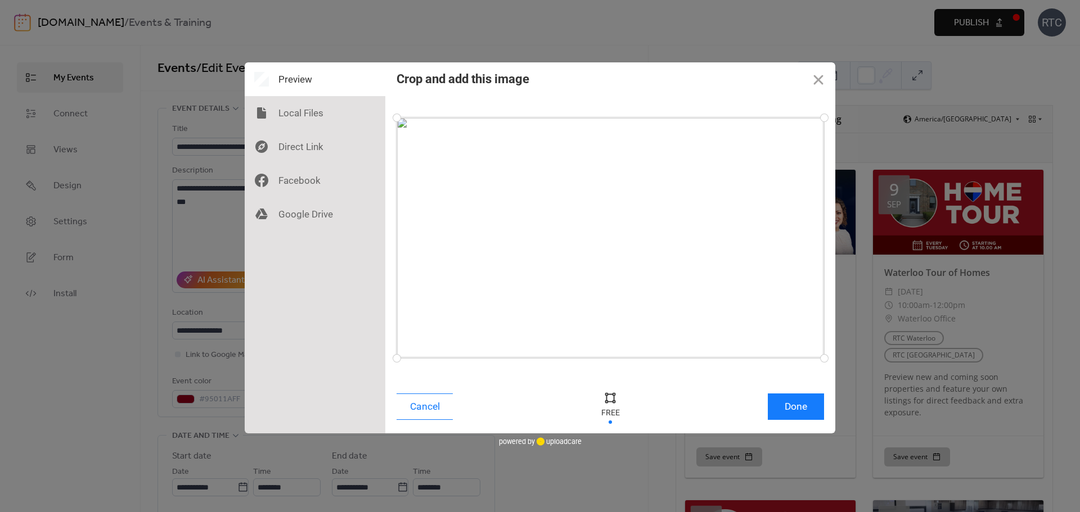
click at [767, 398] on div at bounding box center [610, 407] width 315 height 37
click at [797, 408] on button "Done" at bounding box center [796, 407] width 56 height 26
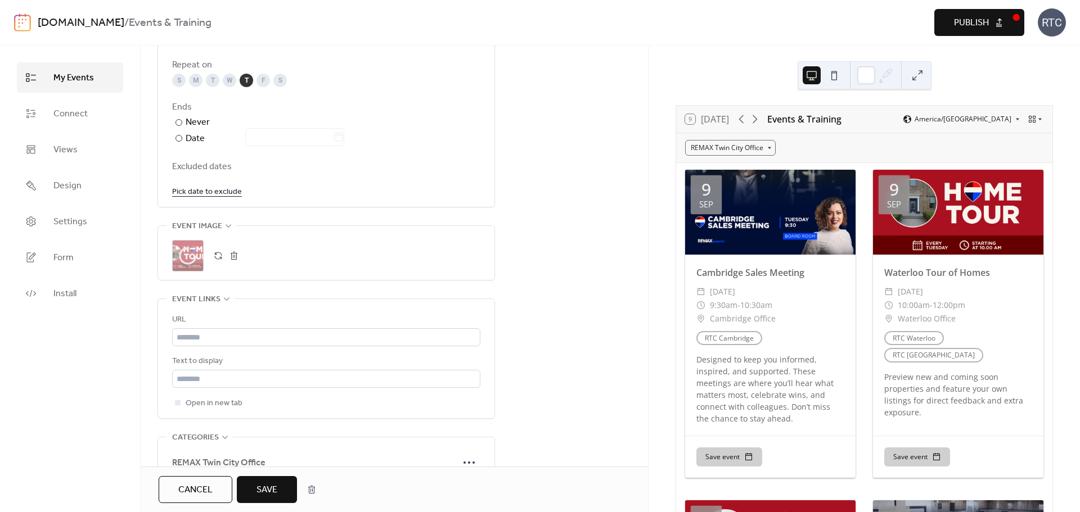
click at [275, 488] on span "Save" at bounding box center [266, 490] width 21 height 13
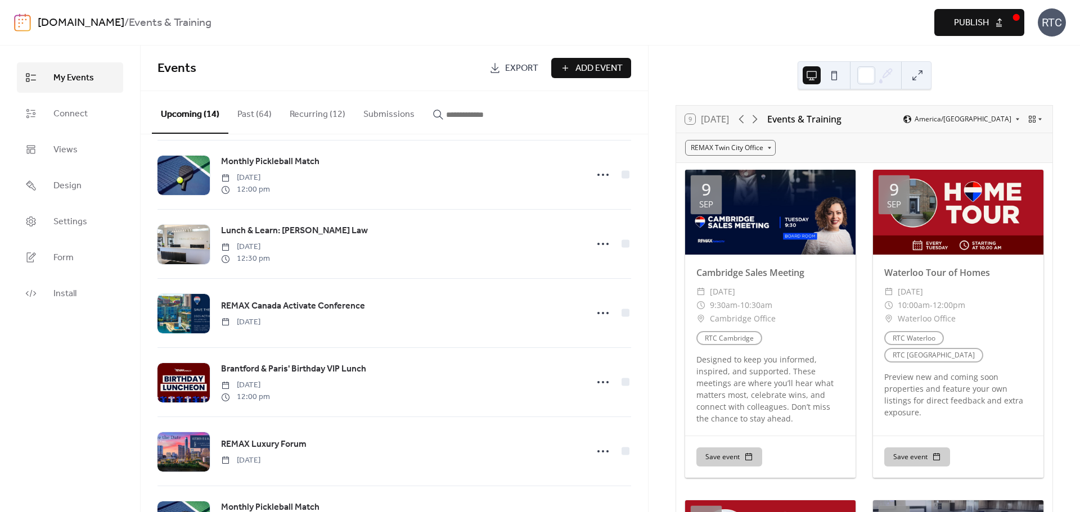
click at [981, 29] on span "Publish" at bounding box center [971, 22] width 35 height 13
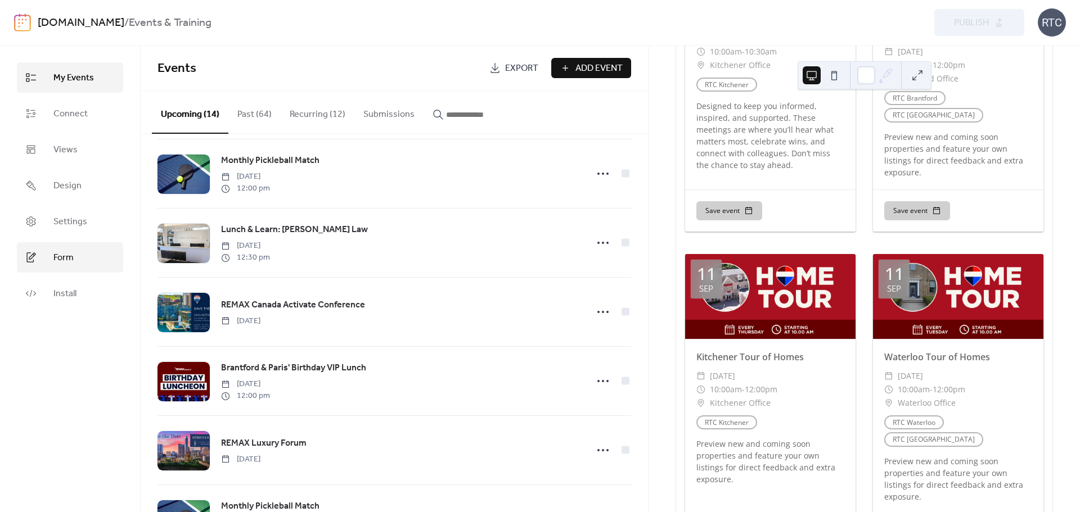
scroll to position [1108, 0]
